Goal: Transaction & Acquisition: Purchase product/service

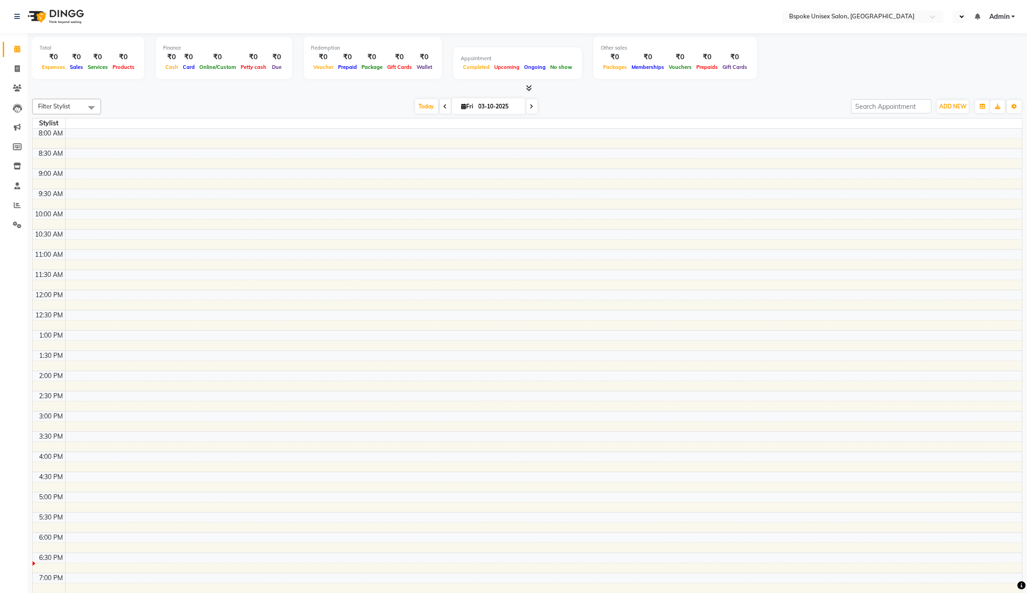
select select "en"
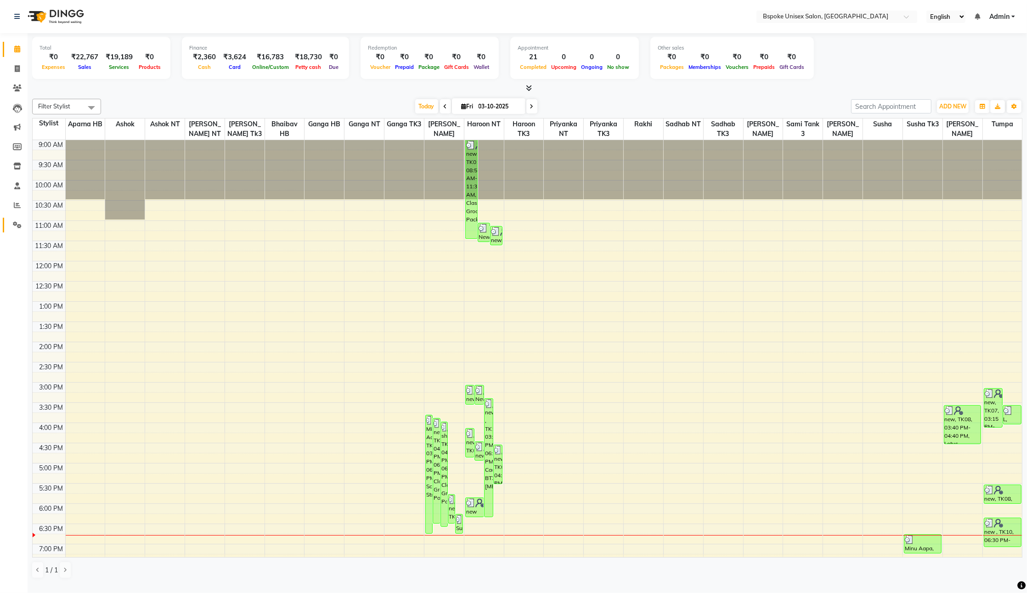
click at [15, 220] on link "Settings" at bounding box center [14, 225] width 22 height 15
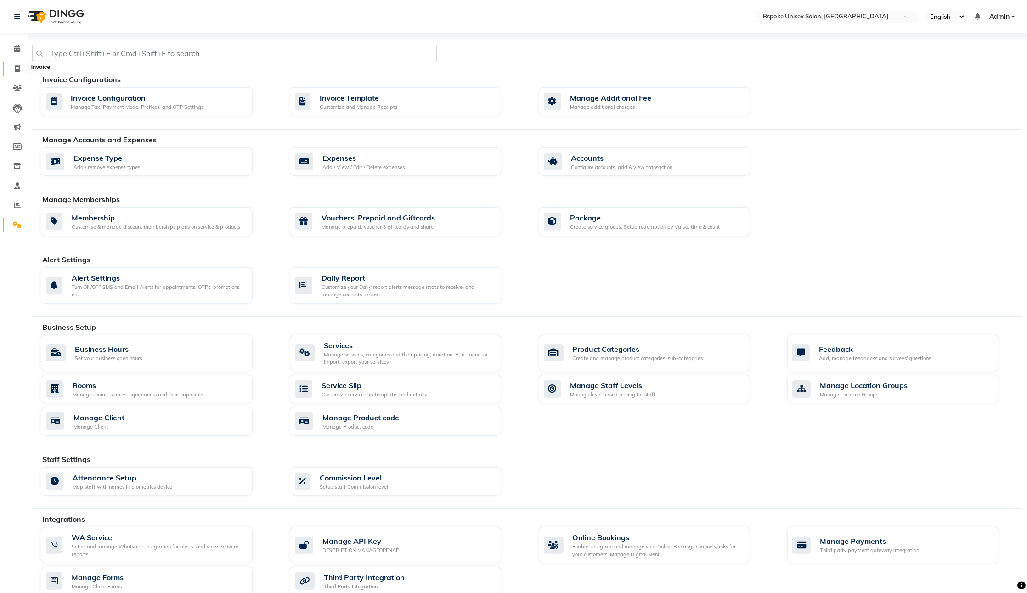
click at [13, 69] on span at bounding box center [17, 69] width 16 height 11
select select "service"
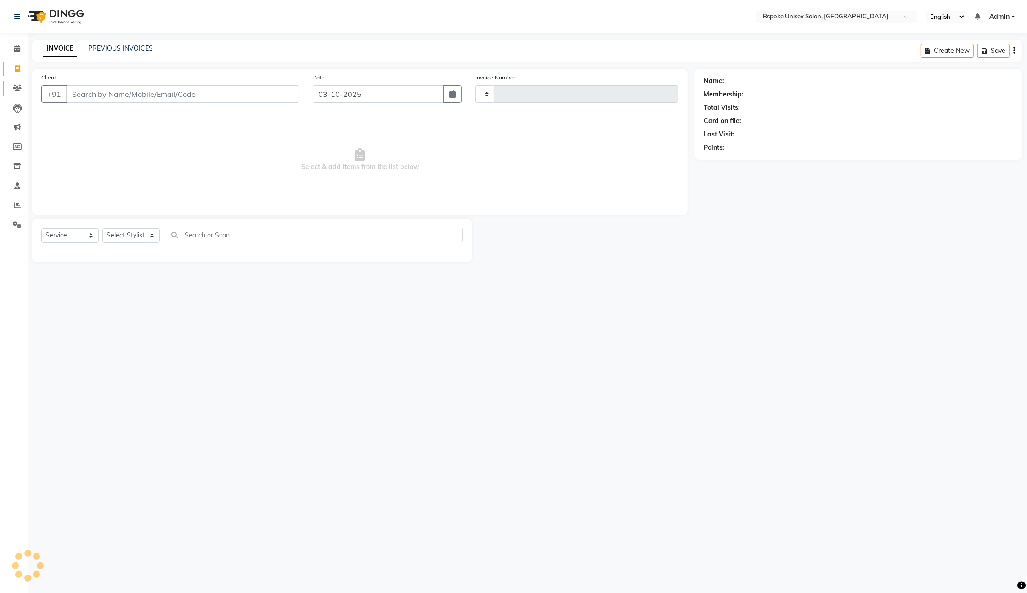
type input "5432"
select select "3513"
click at [15, 230] on span at bounding box center [17, 225] width 16 height 11
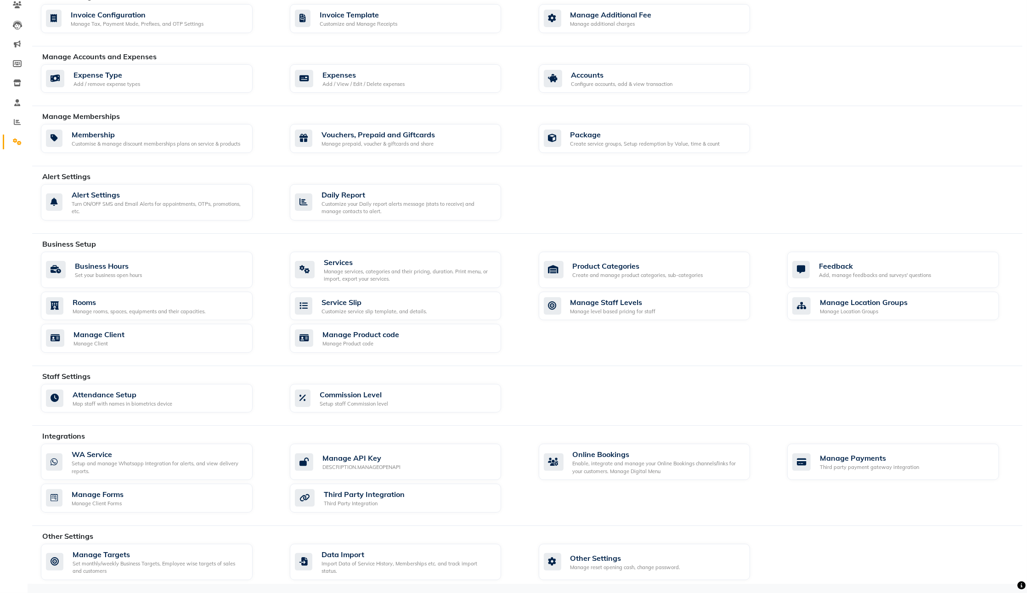
scroll to position [96, 0]
click at [396, 557] on div "Data Import" at bounding box center [408, 554] width 173 height 11
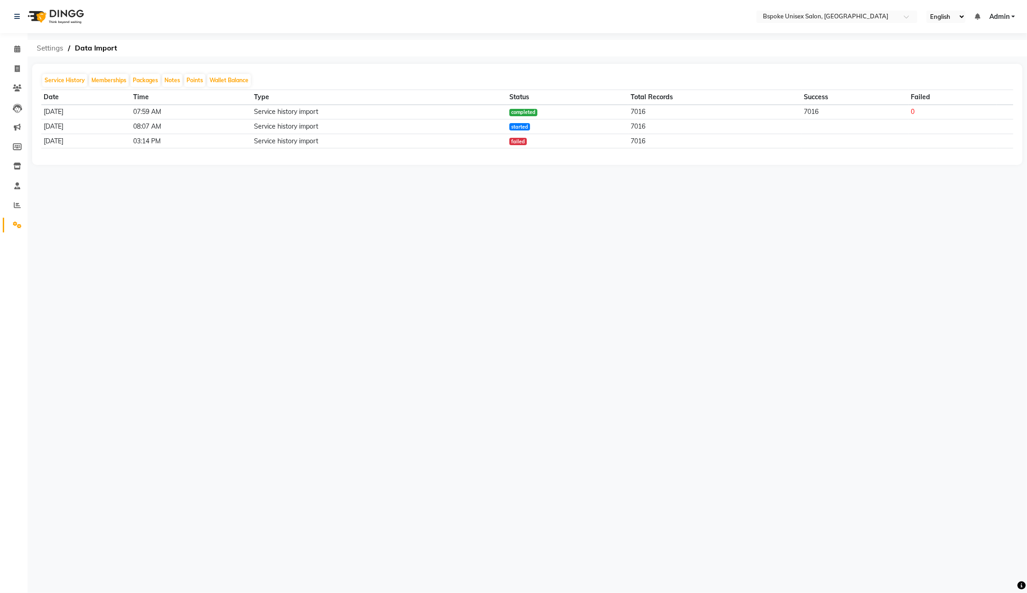
click at [48, 51] on span "Settings" at bounding box center [50, 48] width 36 height 17
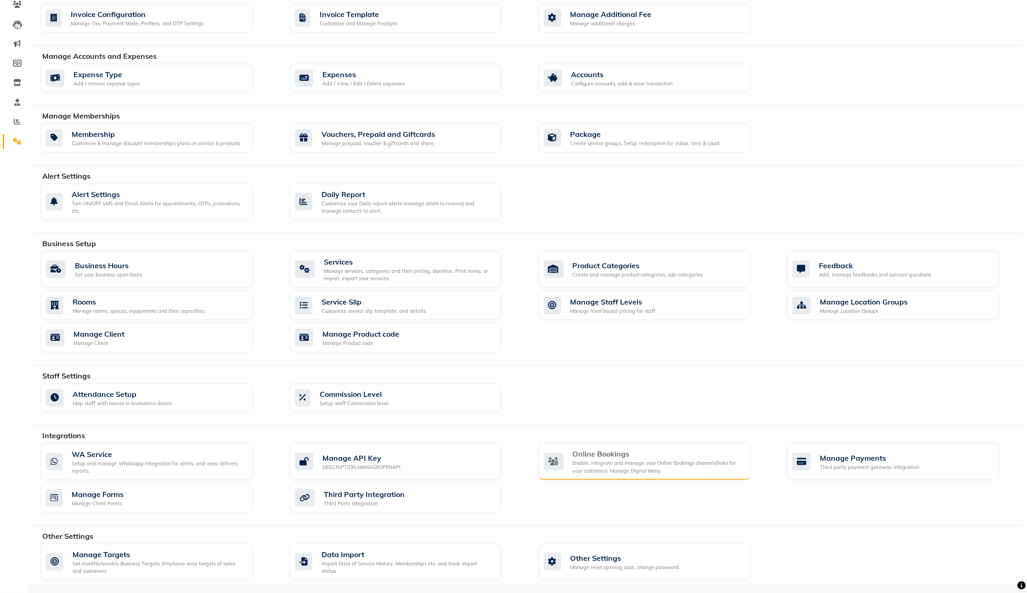
scroll to position [96, 0]
click at [603, 558] on div "Other Settings" at bounding box center [626, 557] width 110 height 11
select select "2: 15"
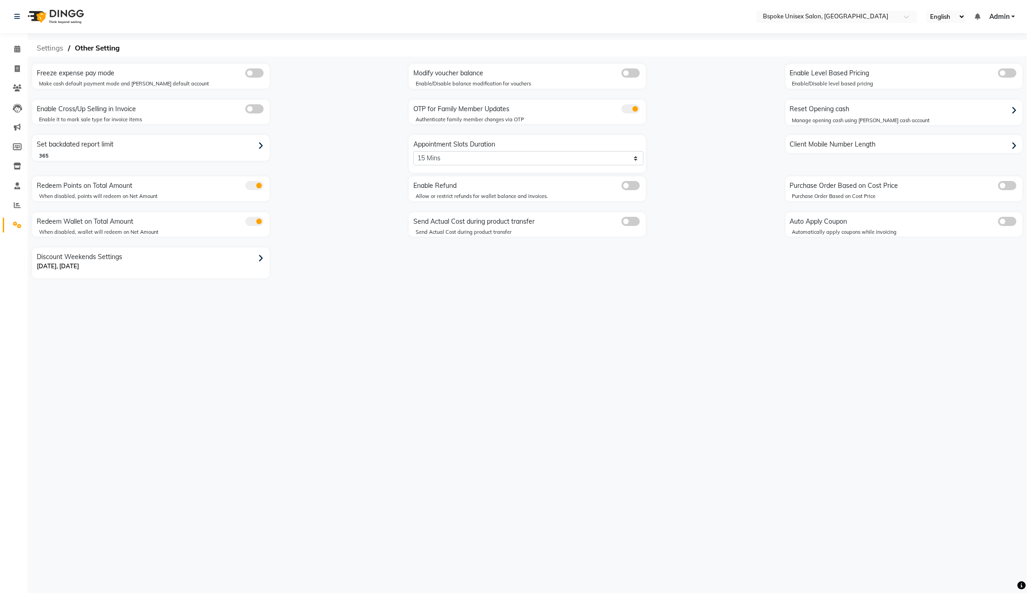
click at [51, 49] on span "Settings" at bounding box center [50, 48] width 36 height 17
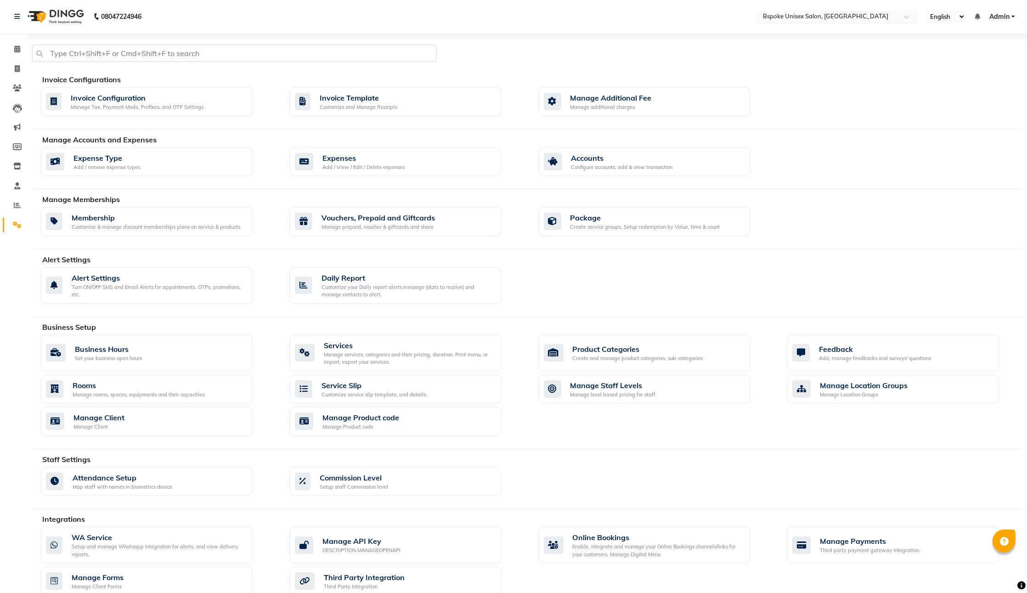
click at [837, 14] on input "text" at bounding box center [827, 17] width 133 height 9
click at [831, 174] on div "Expense Type Add / remove expense types Expenses Add / View / Edit / Delete exp…" at bounding box center [531, 163] width 995 height 33
select select "en"
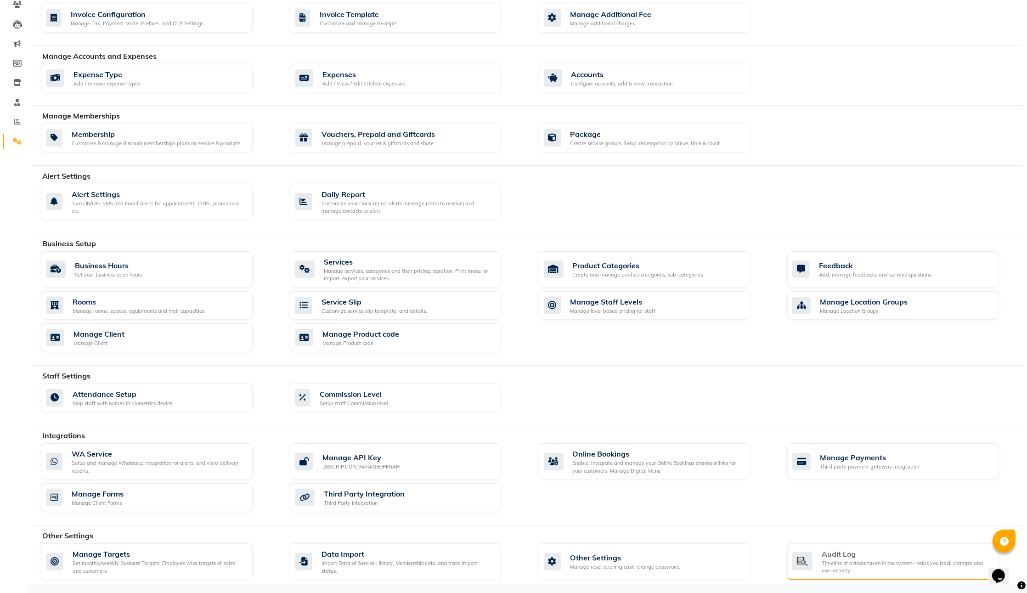
click at [864, 557] on div "Audit Log" at bounding box center [907, 554] width 170 height 11
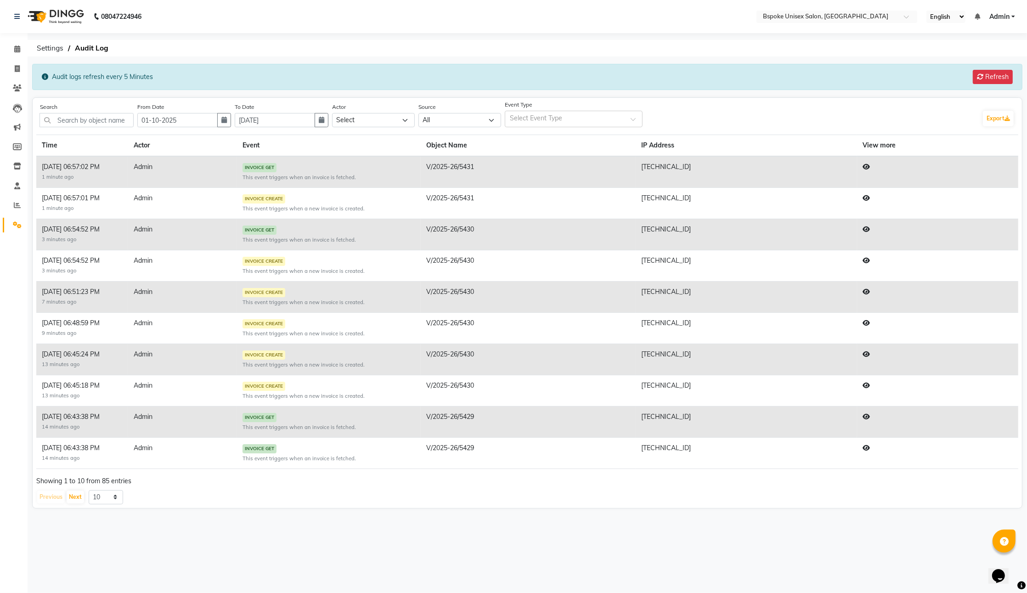
click at [866, 201] on icon at bounding box center [866, 198] width 7 height 6
click at [740, 324] on div at bounding box center [513, 296] width 1027 height 593
click at [865, 264] on icon at bounding box center [866, 260] width 7 height 6
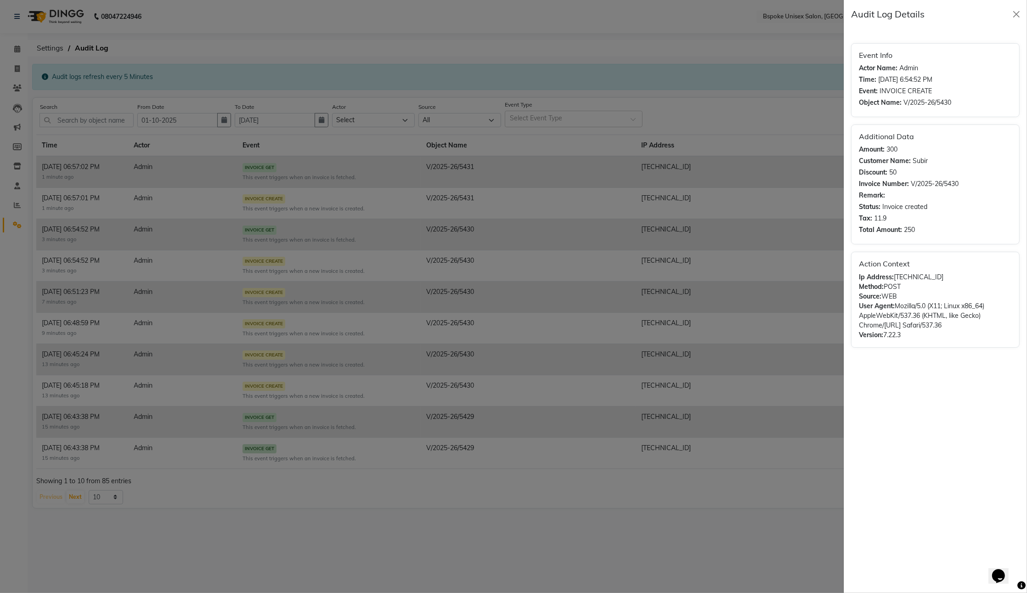
click at [892, 223] on div "Tax: 11.9" at bounding box center [935, 219] width 153 height 10
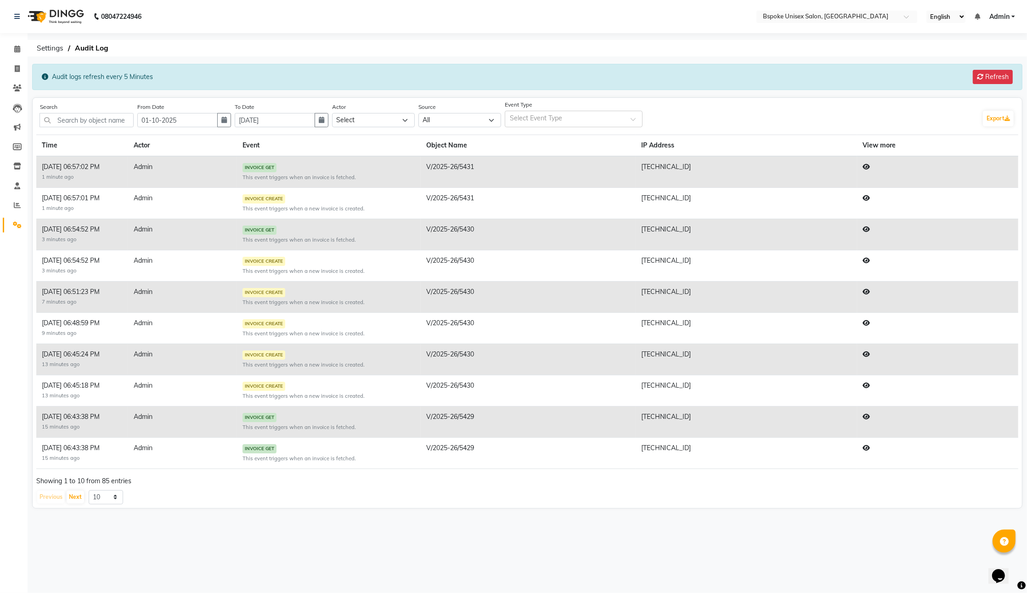
click at [834, 322] on div at bounding box center [513, 296] width 1027 height 593
click at [868, 295] on icon at bounding box center [866, 291] width 7 height 6
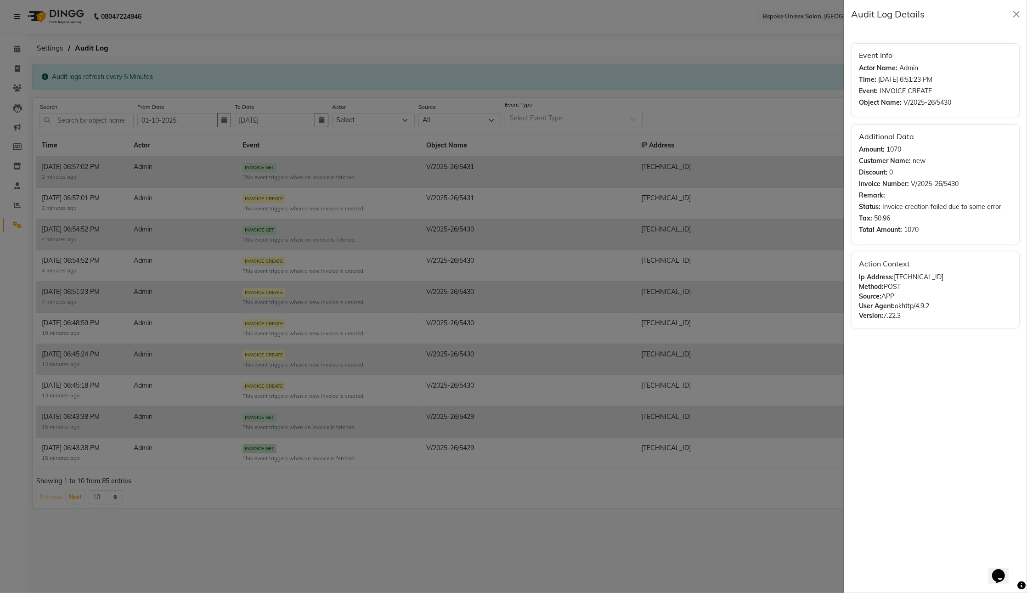
drag, startPoint x: 919, startPoint y: 362, endPoint x: 861, endPoint y: 63, distance: 303.8
click at [861, 63] on div "Event Info Actor Name: Admin Time: Oct 3, 2025, 6:51:23 PM Event: INVOICE CREAT…" at bounding box center [935, 185] width 169 height 285
copy div "Event Info Actor Name: Admin Time: Oct 3, 2025, 6:51:23 PM Event: INVOICE CREAT…"
click at [912, 404] on div "Event Info Actor Name: Admin Time: Oct 3, 2025, 6:51:23 PM Event: INVOICE CREAT…" at bounding box center [935, 310] width 183 height 565
click at [921, 166] on span "new" at bounding box center [919, 161] width 13 height 10
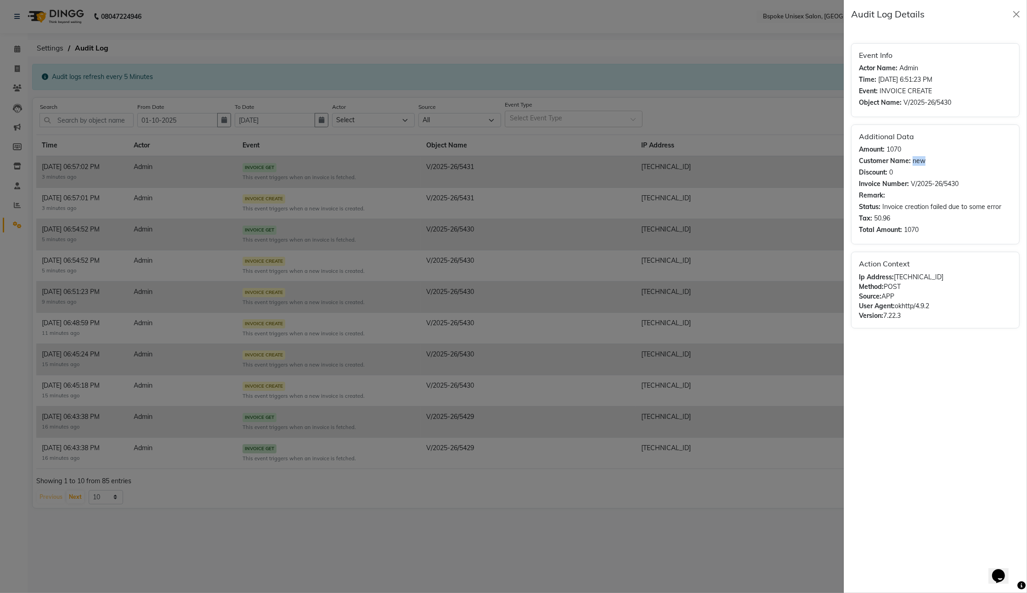
click at [921, 166] on span "new" at bounding box center [919, 161] width 13 height 10
click at [1018, 16] on button "Close" at bounding box center [1017, 14] width 14 height 14
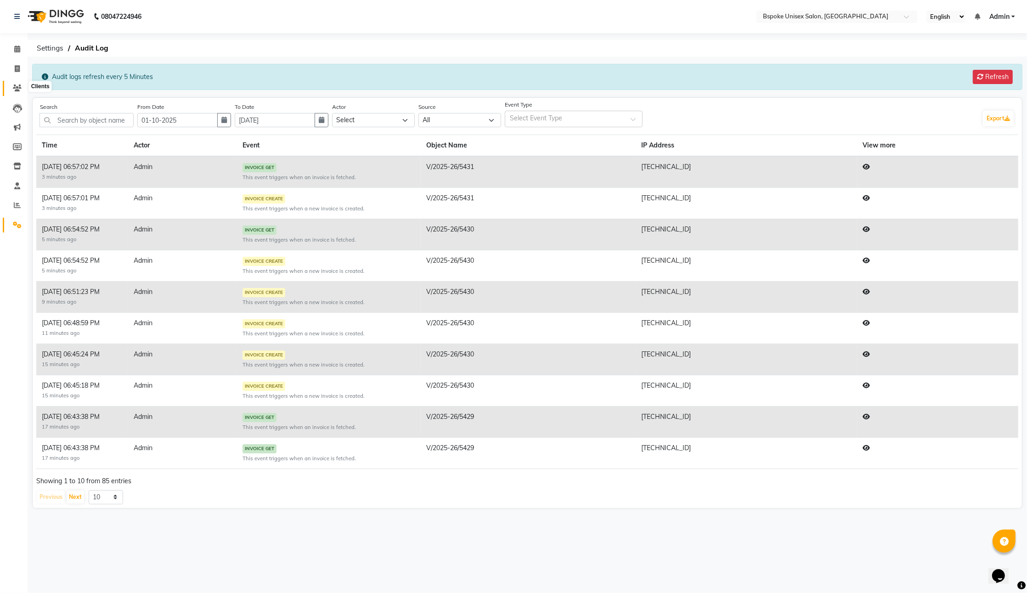
click at [20, 85] on icon at bounding box center [17, 88] width 9 height 7
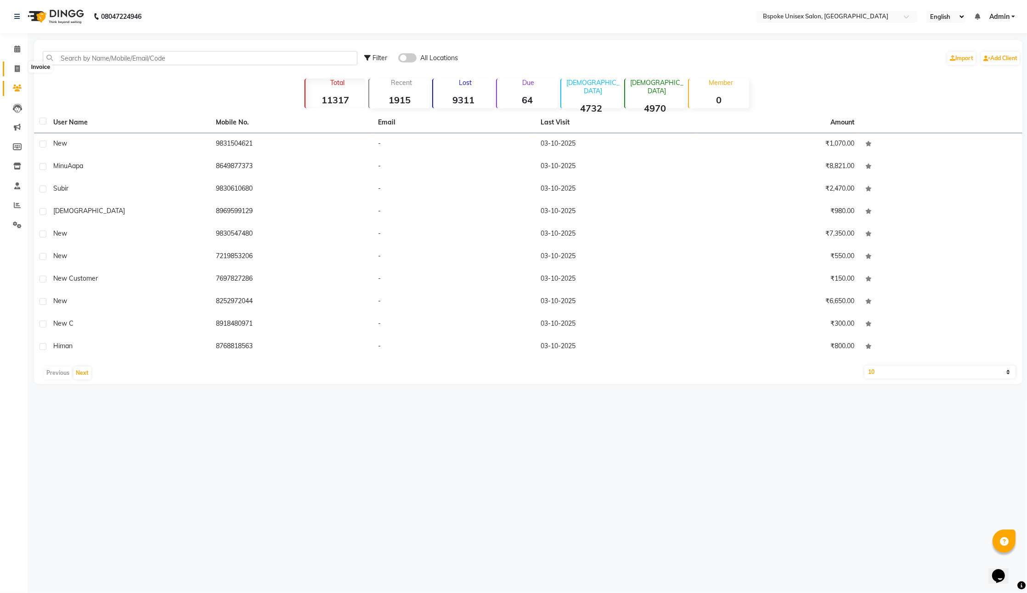
click at [12, 66] on span at bounding box center [17, 69] width 16 height 11
select select "service"
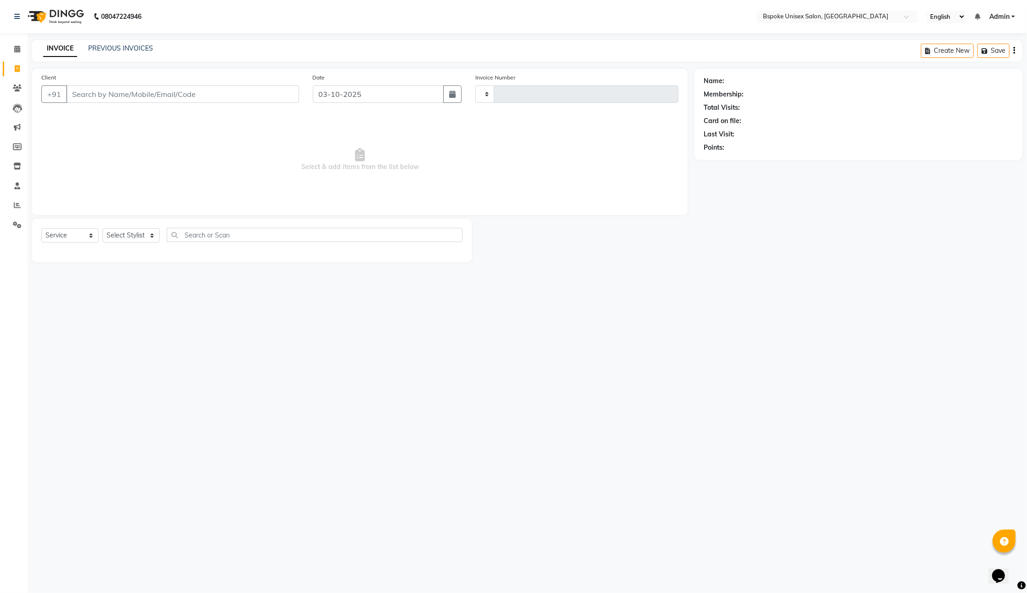
type input "5433"
select select "3513"
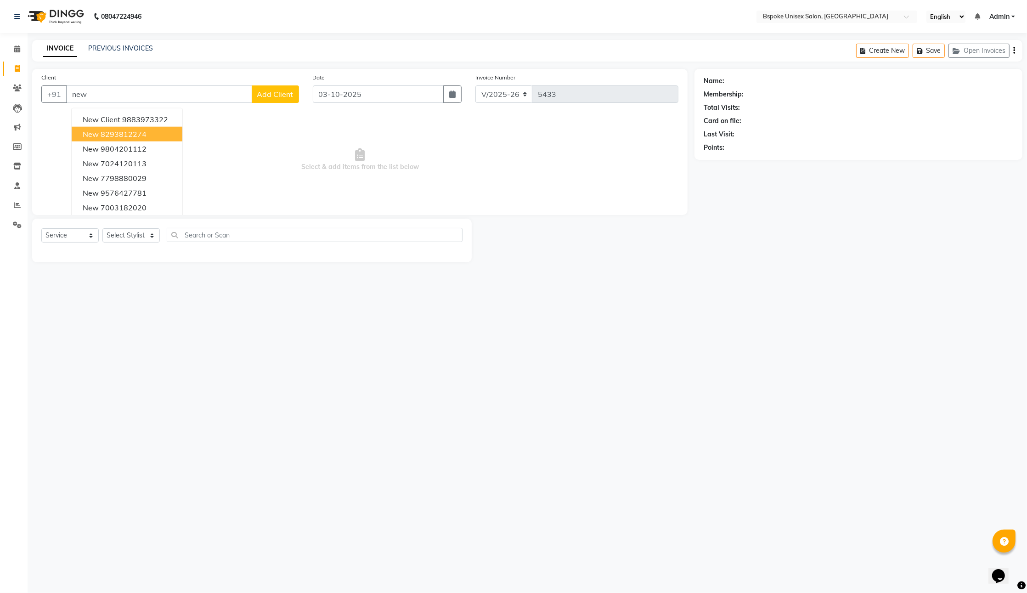
click at [123, 139] on ngb-highlight "8293812274" at bounding box center [124, 134] width 46 height 9
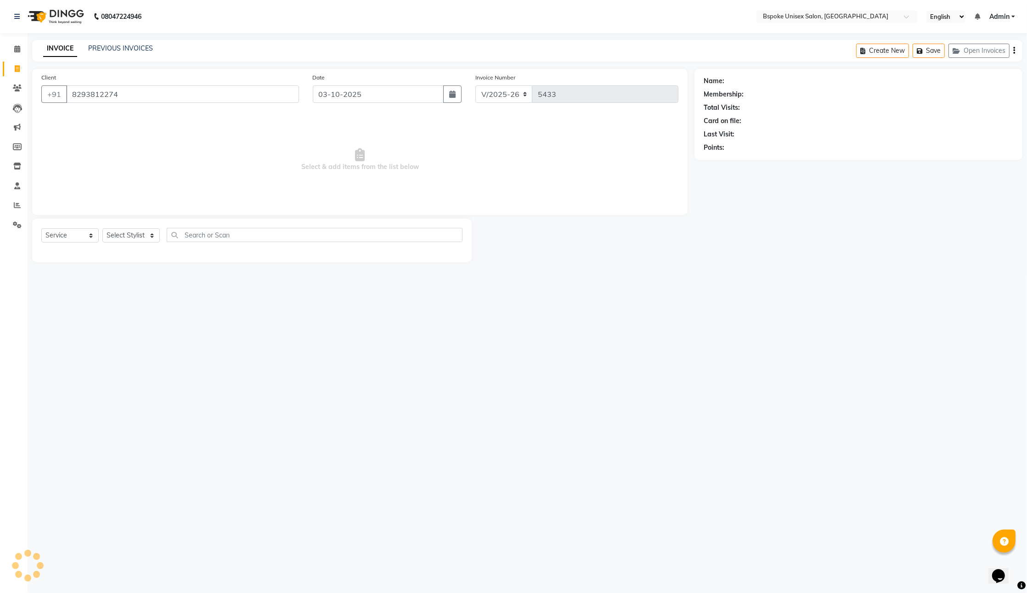
type input "8293812274"
select select "1: Object"
click at [17, 83] on span at bounding box center [17, 88] width 16 height 11
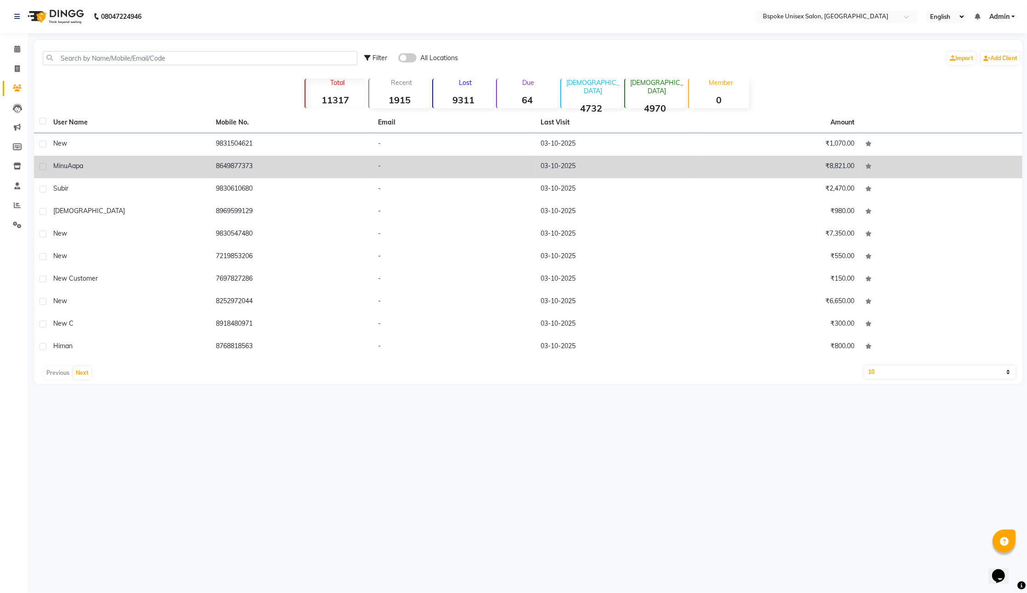
click at [181, 177] on td "Minu Aapa" at bounding box center [129, 167] width 163 height 23
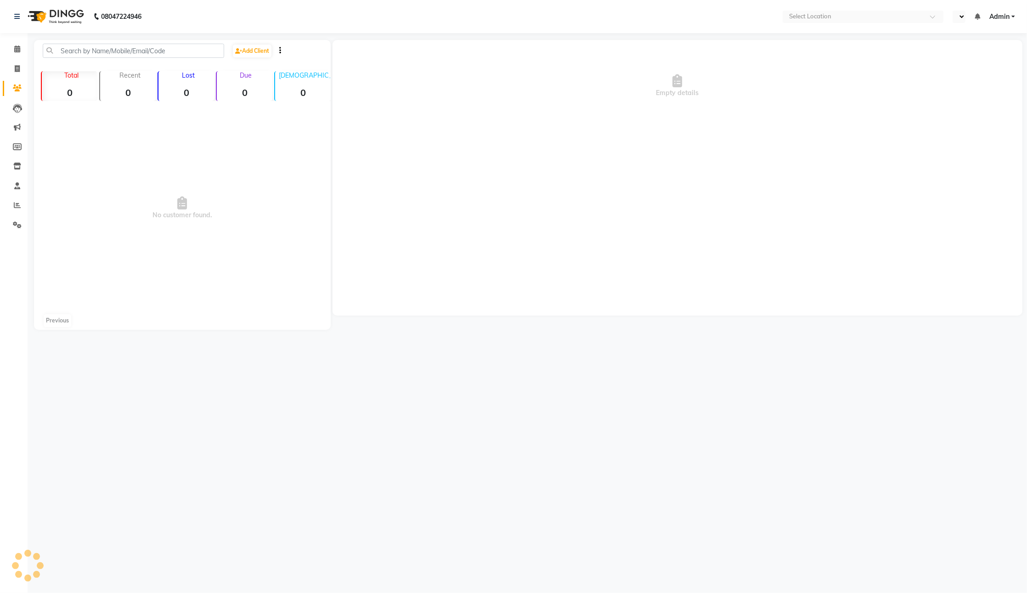
select select "en"
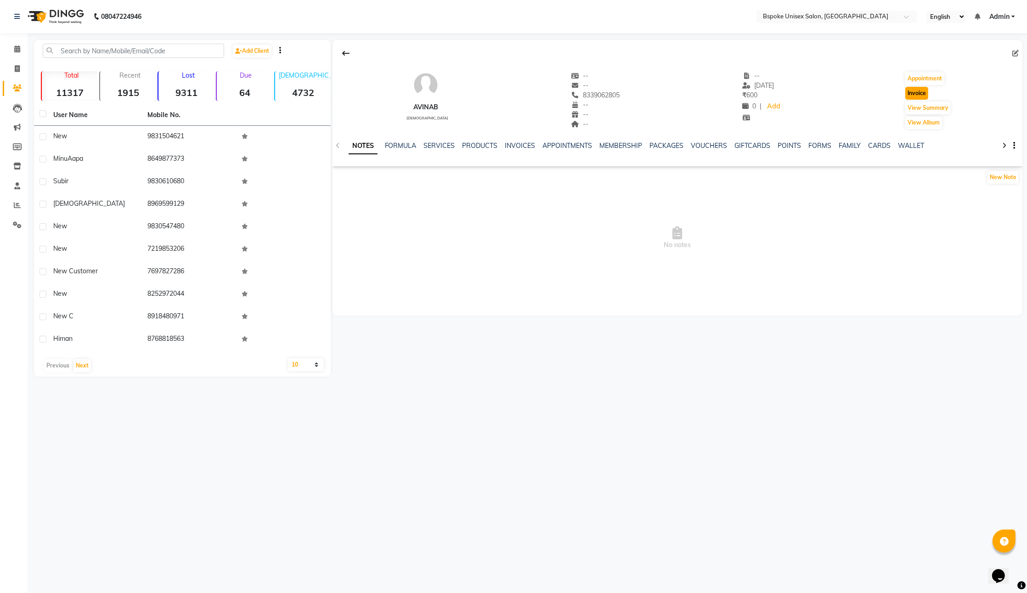
click at [920, 98] on button "Invoice" at bounding box center [916, 93] width 23 height 13
select select "service"
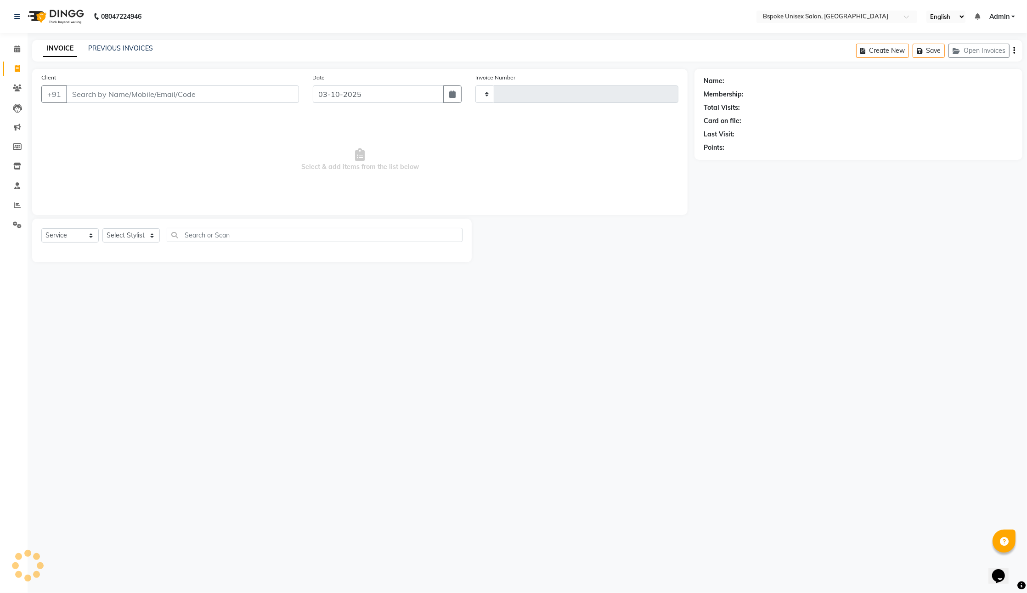
type input "5433"
select select "3513"
type input "8339062805"
select select "1: Object"
click at [243, 177] on span "Select & add items from the list below" at bounding box center [359, 160] width 637 height 92
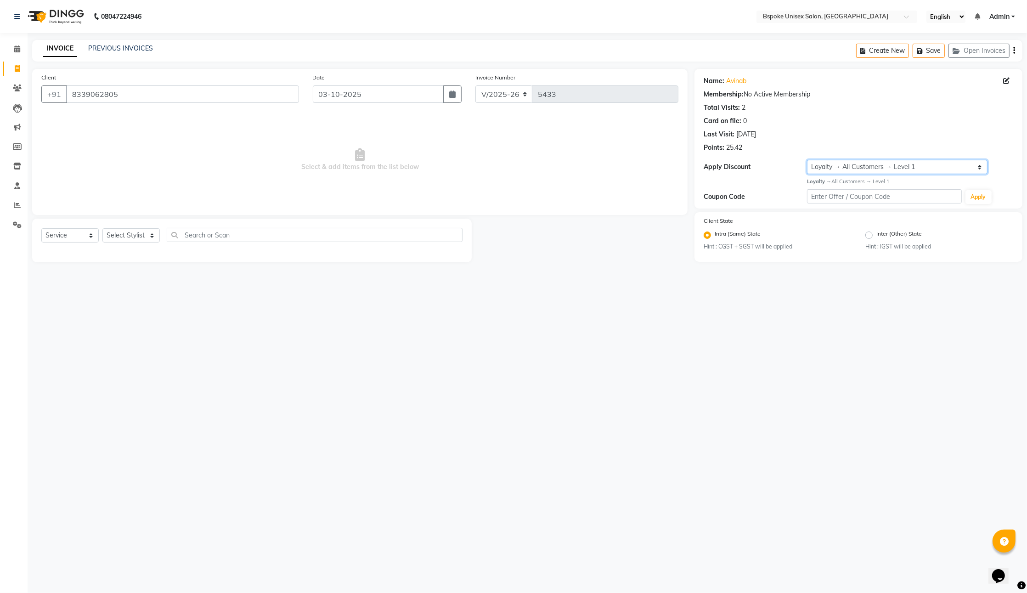
click at [844, 174] on select "Select Loyalty → All Customers → Level 1" at bounding box center [897, 167] width 181 height 14
click at [808, 174] on select "Select Loyalty → All Customers → Level 1" at bounding box center [897, 167] width 181 height 14
click at [68, 243] on select "Select Service Product Membership Package Voucher Prepaid Gift Card" at bounding box center [69, 235] width 57 height 14
click at [44, 243] on select "Select Service Product Membership Package Voucher Prepaid Gift Card" at bounding box center [69, 235] width 57 height 14
click at [142, 243] on select "Select Stylist Aparna HB Ashok Ashok NT Baibhav NT Baibhav Tk3 Bhaibav HB Ganga…" at bounding box center [130, 235] width 57 height 14
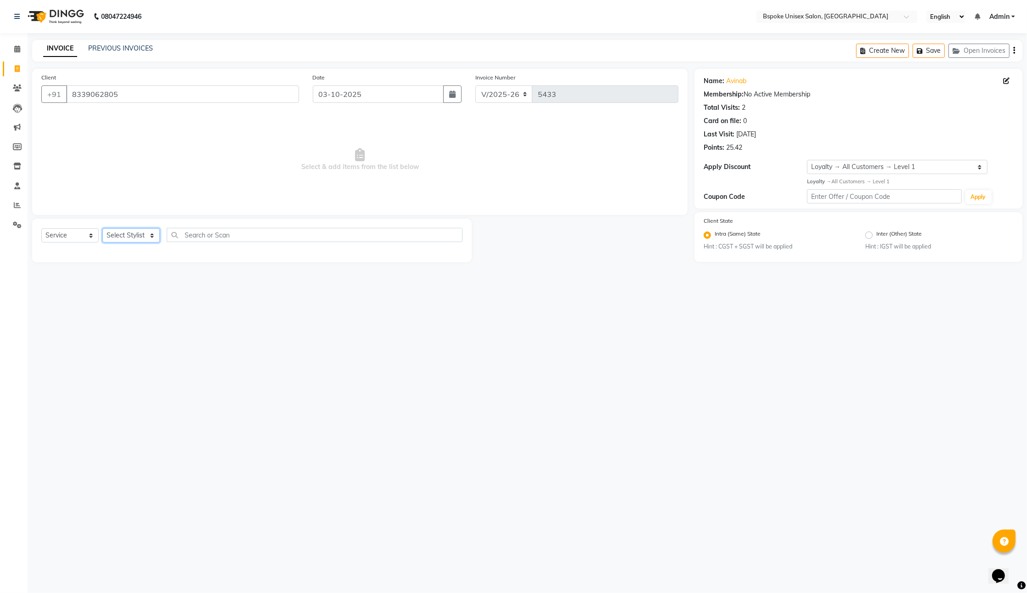
select select "87427"
click at [106, 243] on select "Select Stylist Aparna HB Ashok Ashok NT Baibhav NT Baibhav Tk3 Bhaibav HB Ganga…" at bounding box center [130, 235] width 57 height 14
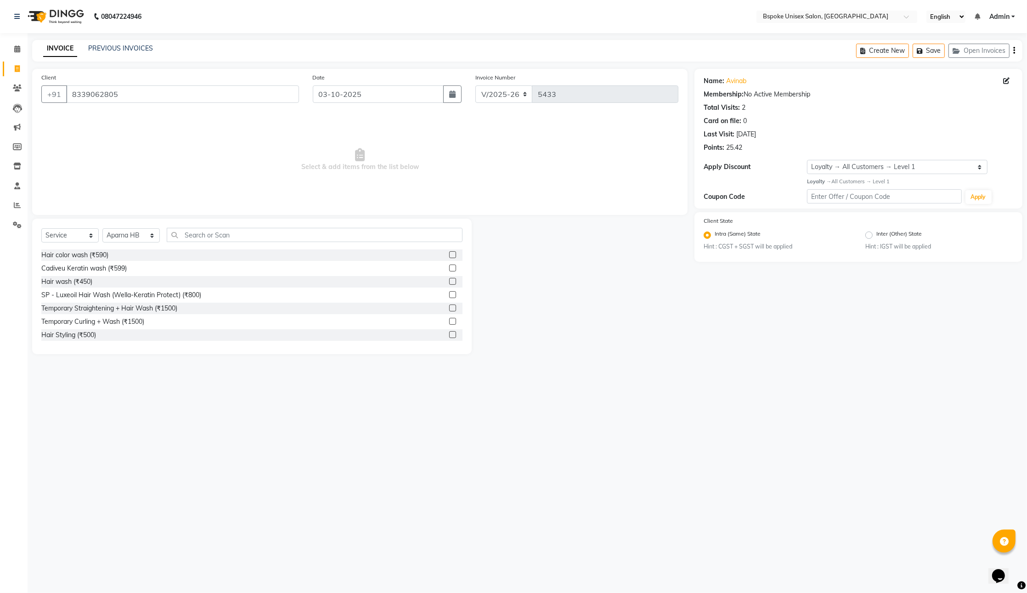
click at [449, 258] on label at bounding box center [452, 254] width 7 height 7
click at [449, 258] on input "checkbox" at bounding box center [452, 255] width 6 height 6
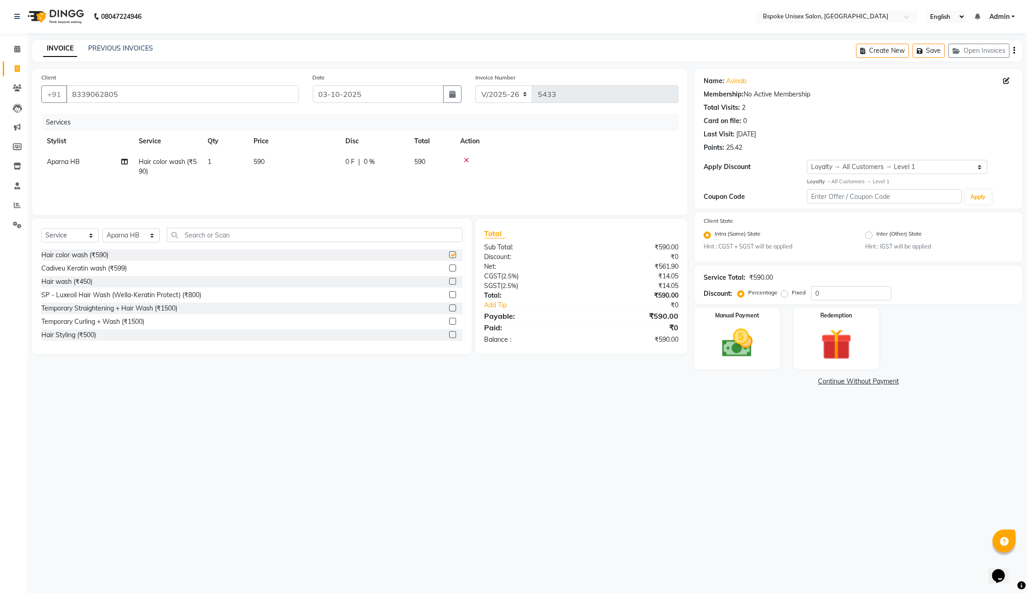
checkbox input "false"
click at [472, 179] on td at bounding box center [567, 167] width 224 height 30
click at [449, 298] on label at bounding box center [452, 294] width 7 height 7
click at [449, 298] on input "checkbox" at bounding box center [452, 295] width 6 height 6
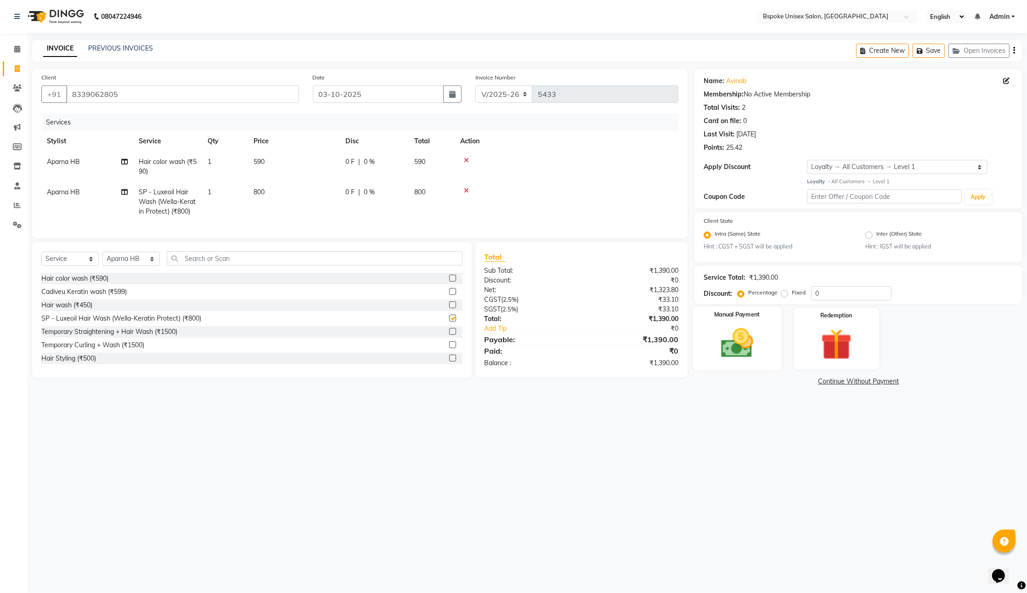
checkbox input "false"
click at [474, 194] on div at bounding box center [566, 190] width 213 height 6
click at [469, 194] on icon at bounding box center [466, 190] width 5 height 6
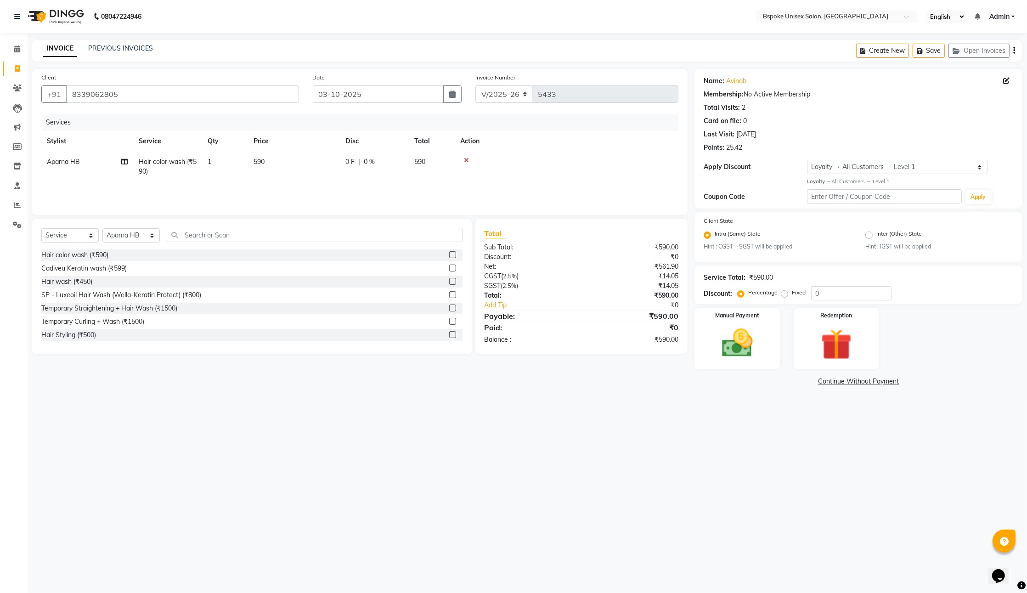
click at [469, 164] on icon at bounding box center [466, 160] width 5 height 6
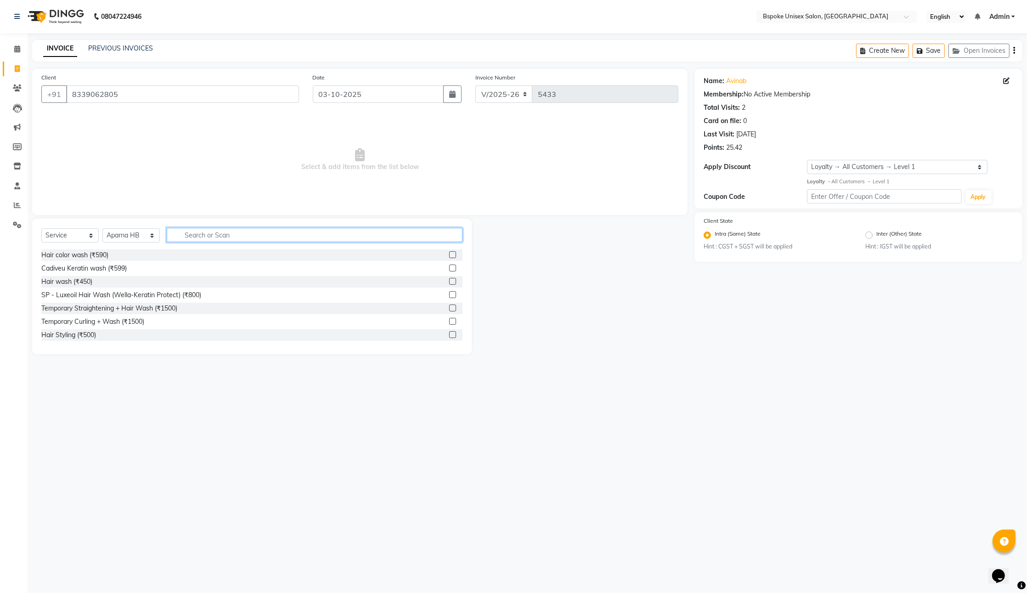
click at [309, 242] on input "text" at bounding box center [315, 235] width 296 height 14
type input "d"
type input "dta"
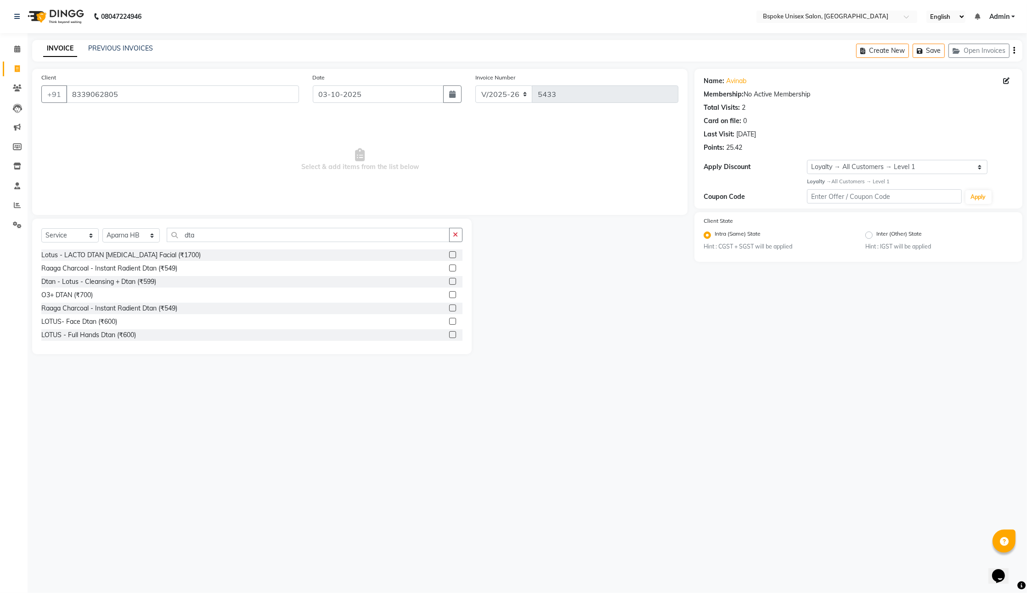
click at [451, 298] on label at bounding box center [452, 294] width 7 height 7
click at [451, 298] on input "checkbox" at bounding box center [452, 295] width 6 height 6
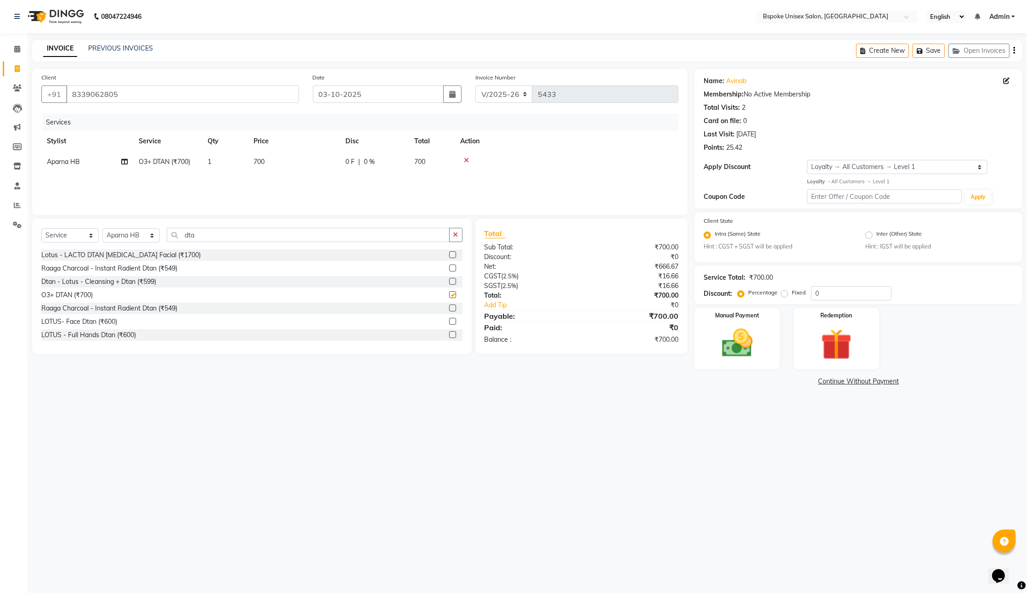
checkbox input "false"
click at [276, 242] on input "dta" at bounding box center [308, 235] width 283 height 14
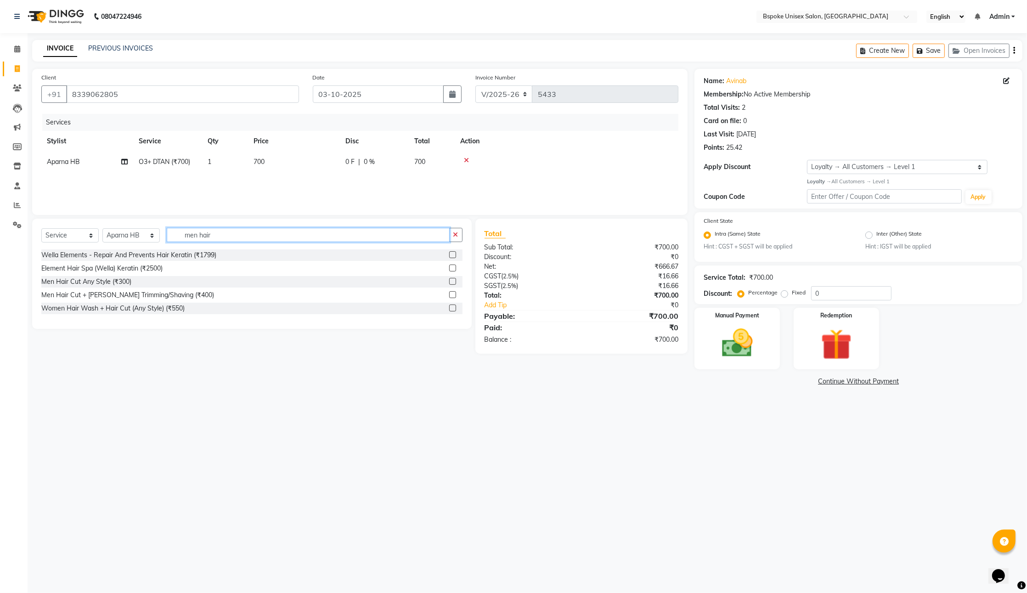
type input "men hair"
click at [449, 298] on label at bounding box center [452, 294] width 7 height 7
click at [449, 298] on input "checkbox" at bounding box center [452, 295] width 6 height 6
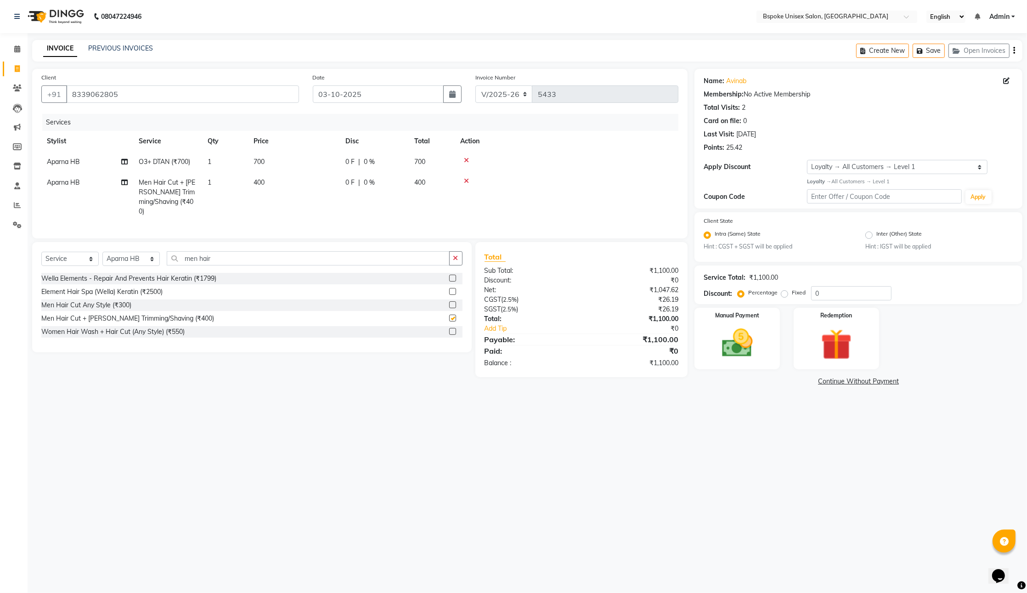
checkbox input "false"
click at [204, 266] on input "men hair" at bounding box center [308, 258] width 283 height 14
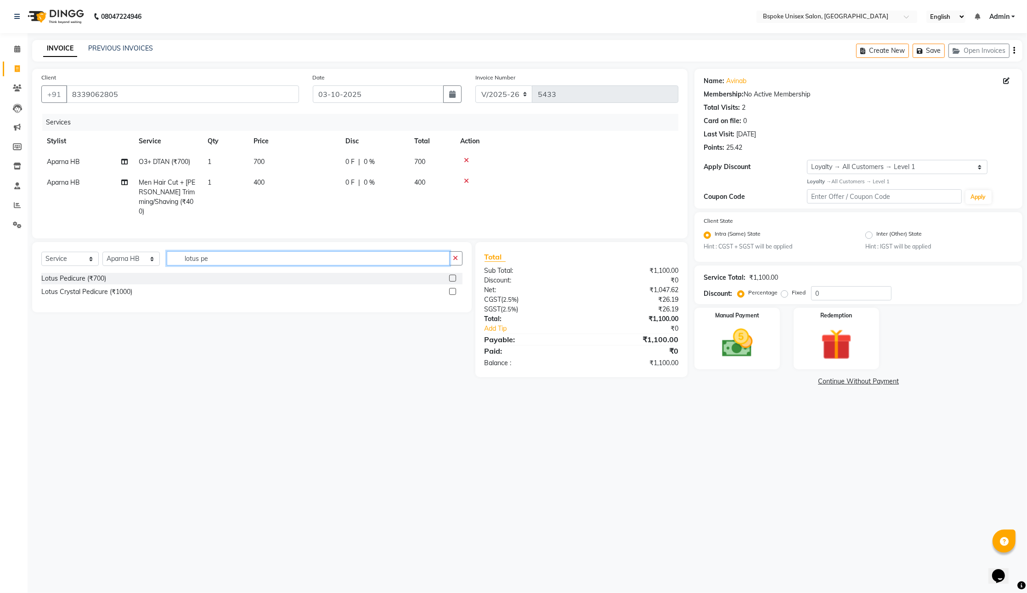
type input "lotus pe"
click at [450, 282] on label at bounding box center [452, 278] width 7 height 7
click at [450, 282] on input "checkbox" at bounding box center [452, 279] width 6 height 6
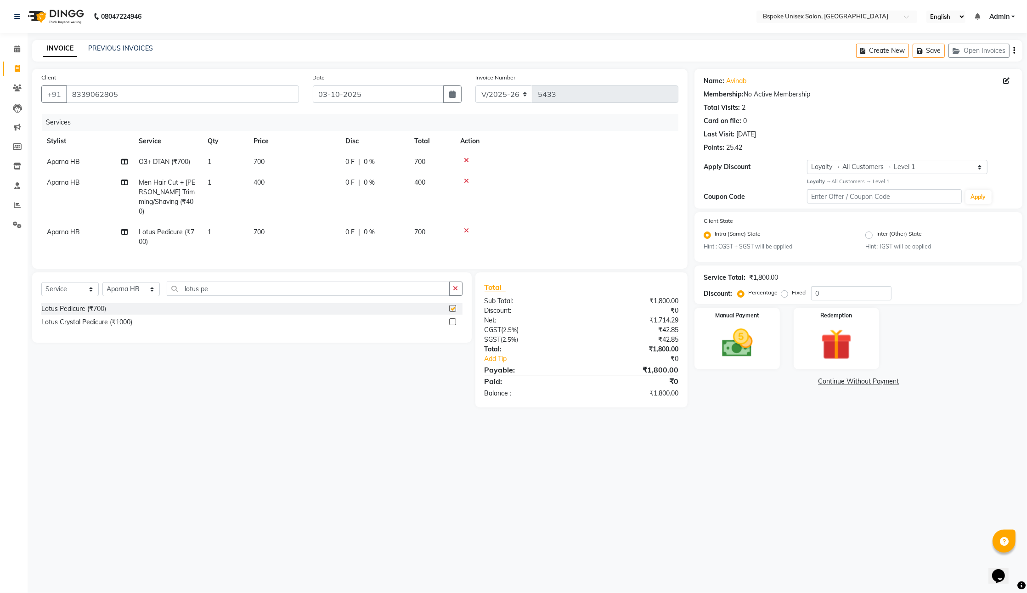
checkbox input "false"
click at [218, 296] on input "lotus pe" at bounding box center [308, 289] width 283 height 14
type input "lotus ma"
click at [449, 325] on label at bounding box center [452, 321] width 7 height 7
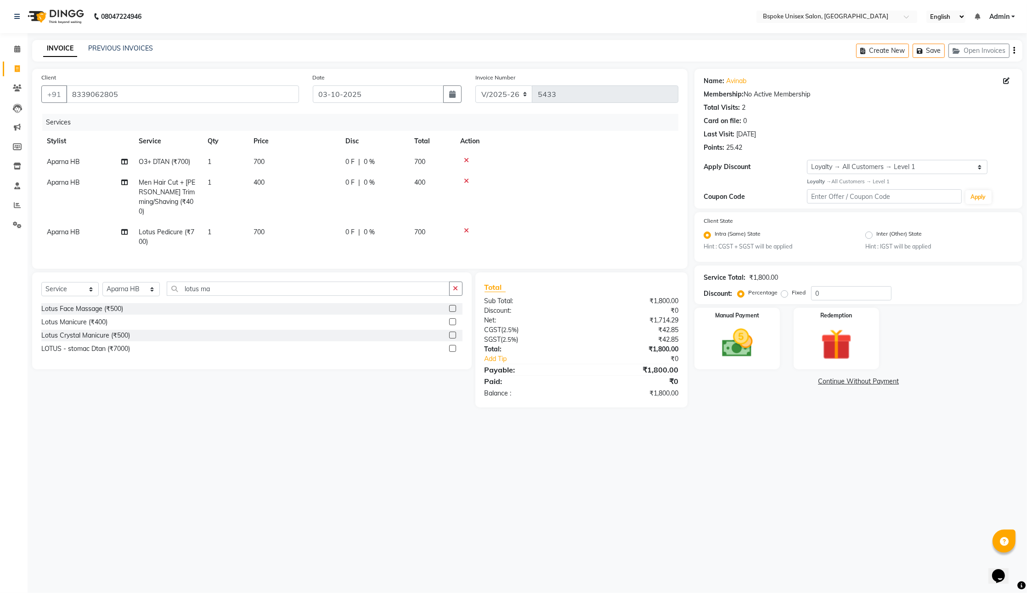
click at [449, 325] on input "checkbox" at bounding box center [452, 322] width 6 height 6
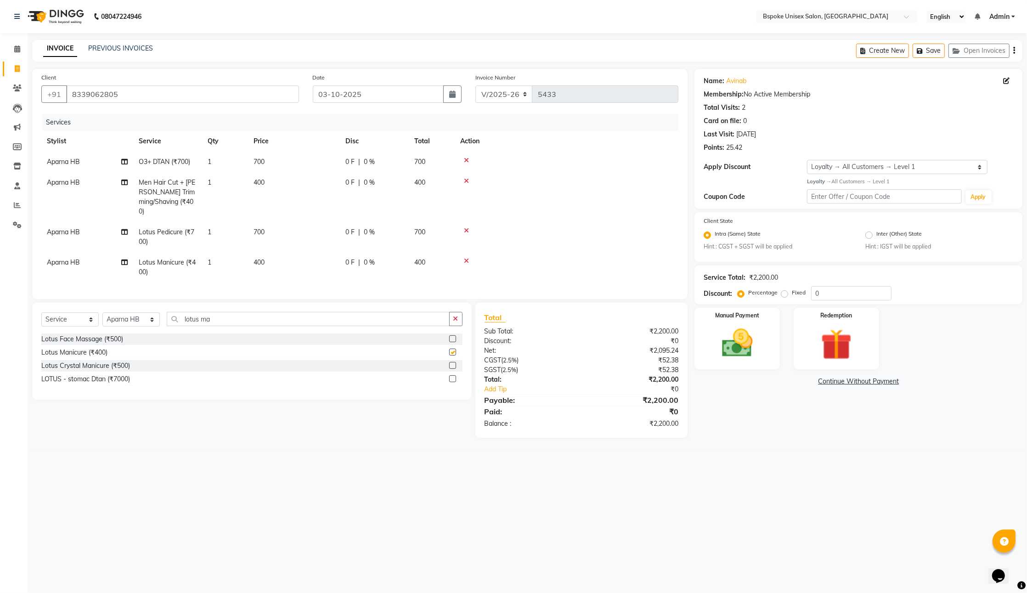
checkbox input "false"
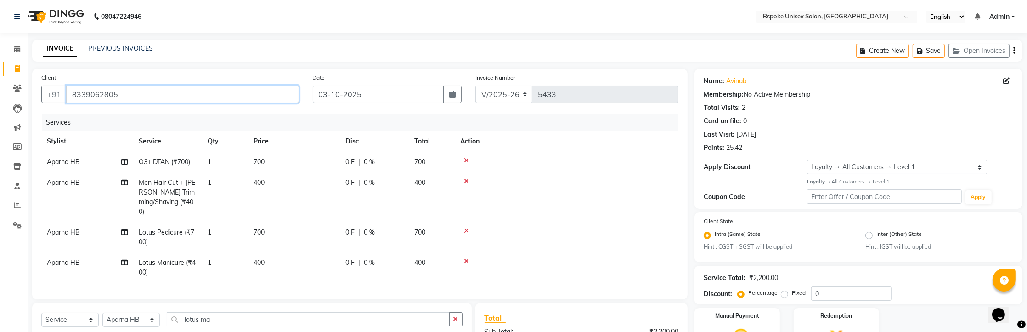
click at [151, 103] on input "8339062805" at bounding box center [182, 93] width 233 height 17
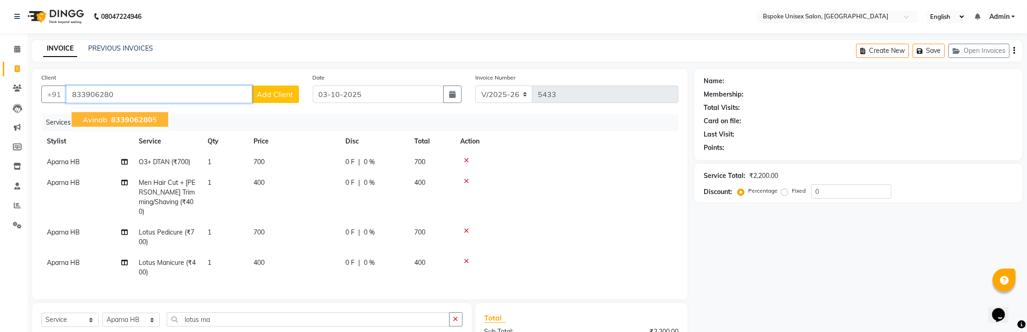
type input "8339062805"
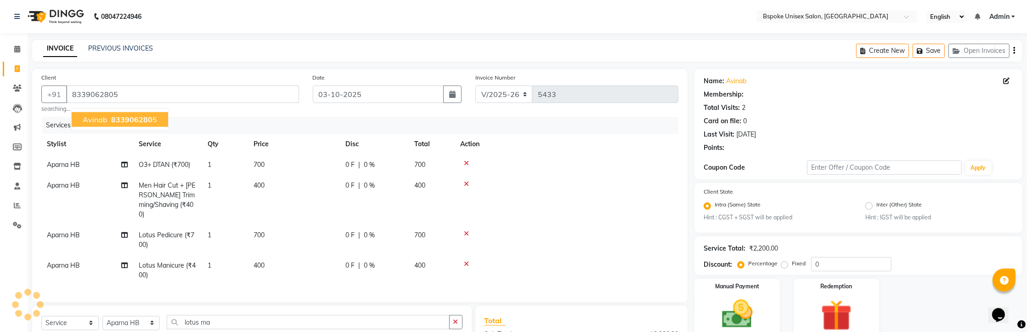
select select "1: Object"
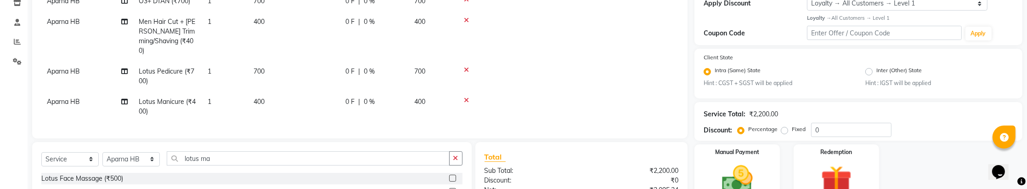
scroll to position [309, 0]
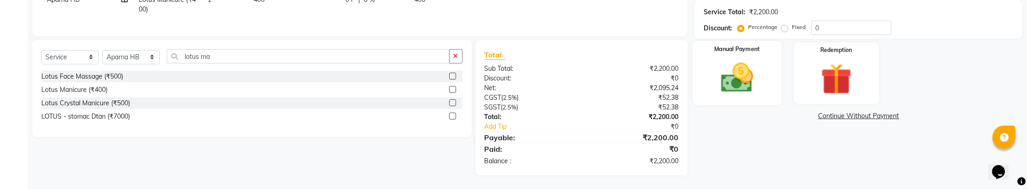
click at [737, 60] on div "Manual Payment" at bounding box center [737, 73] width 89 height 64
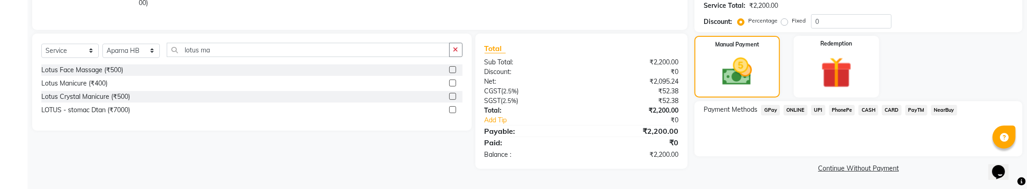
click at [776, 115] on span "GPay" at bounding box center [770, 110] width 19 height 11
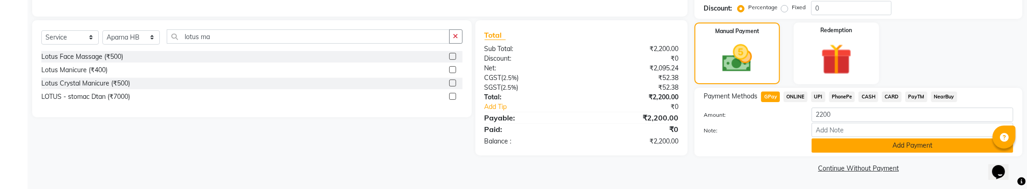
click at [848, 153] on button "Add Payment" at bounding box center [913, 145] width 202 height 14
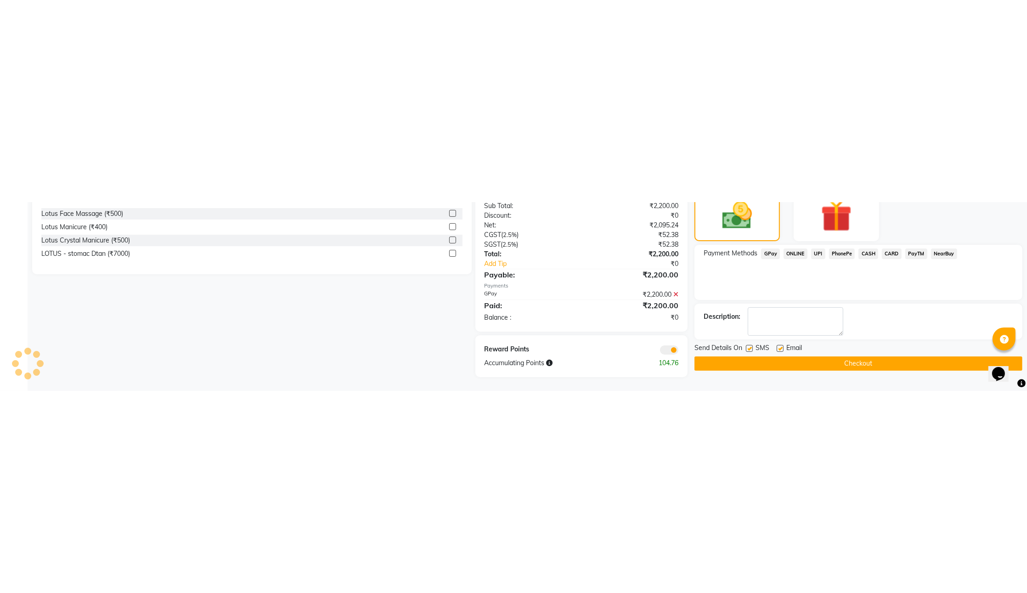
scroll to position [0, 0]
